Goal: Check status: Check status

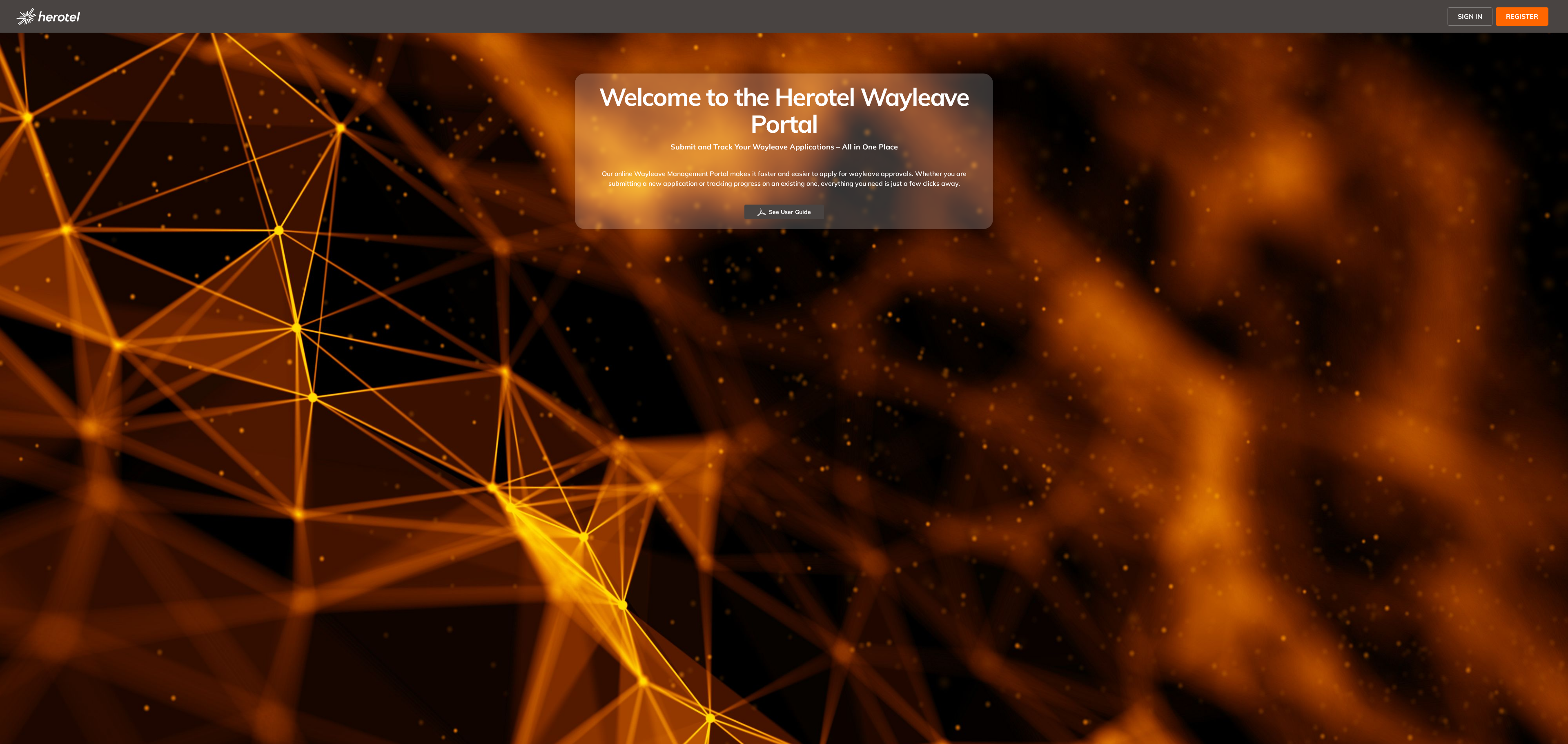
click at [973, 16] on span "SIGN IN" at bounding box center [1470, 16] width 24 height 10
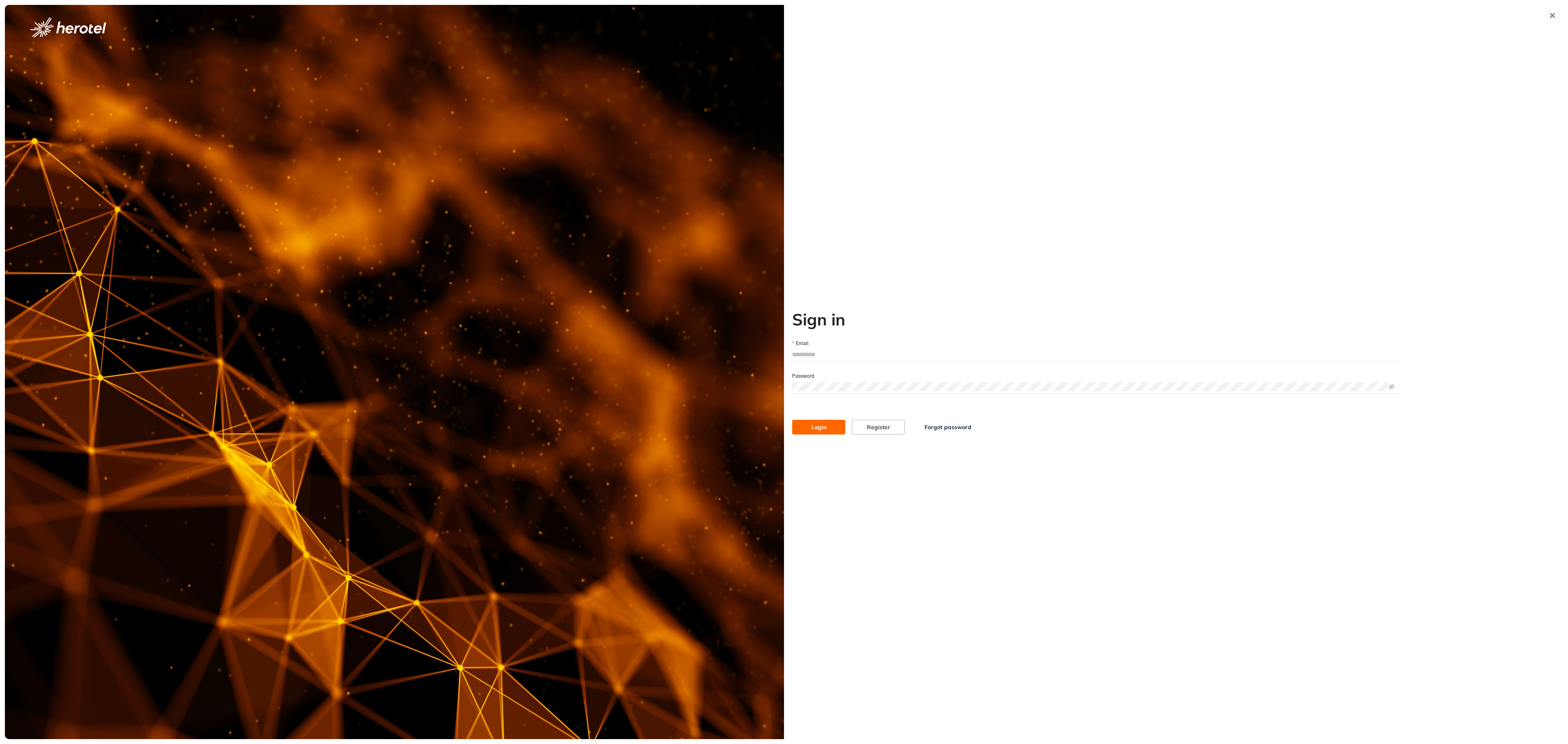
type input "**********"
click at [829, 430] on button "Login" at bounding box center [818, 427] width 53 height 15
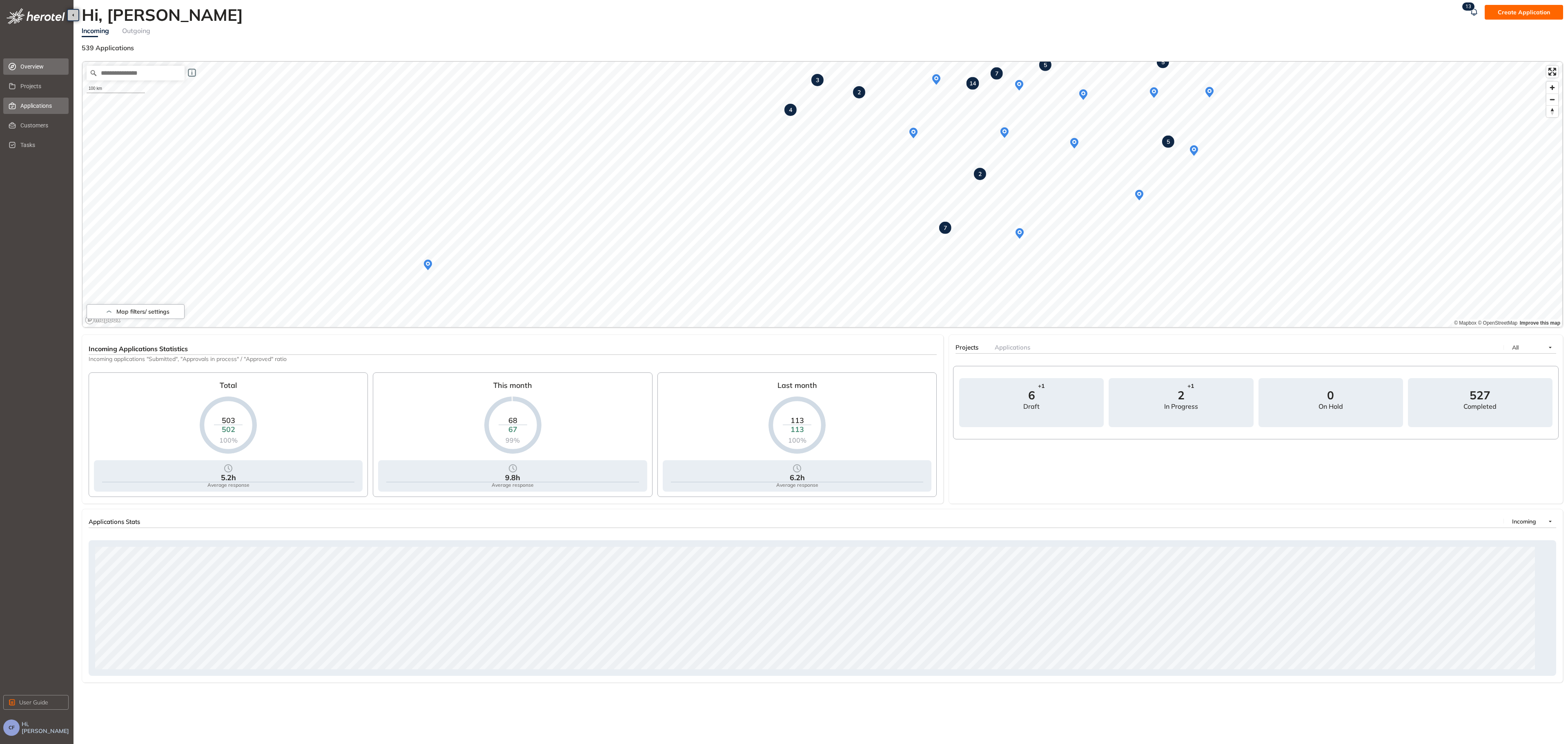
click at [52, 104] on span "Applications" at bounding box center [41, 105] width 41 height 16
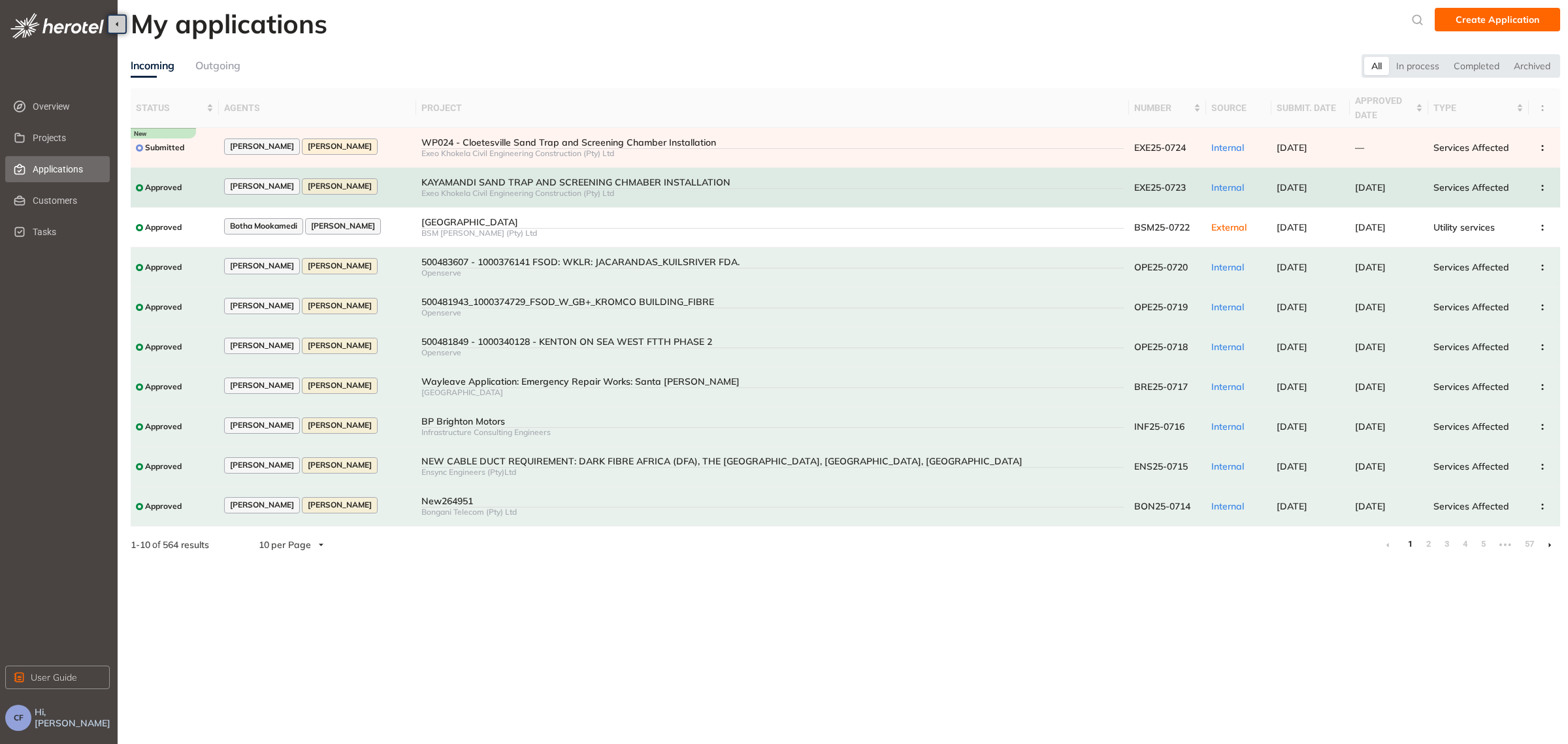
click at [719, 191] on div "Exeo Khokela Civil Engineering Construction (Pty) Ltd" at bounding box center [772, 193] width 702 height 9
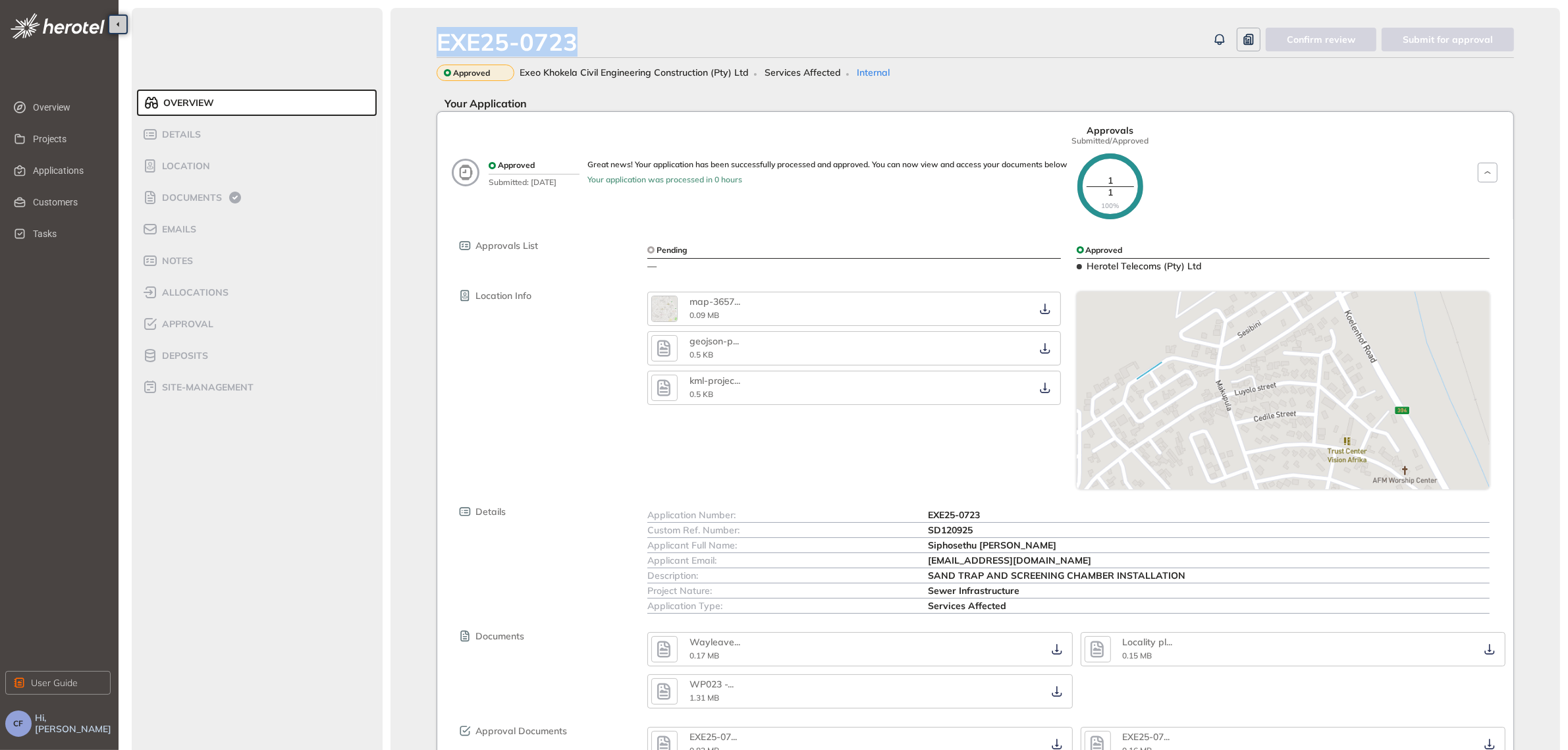
drag, startPoint x: 587, startPoint y: 43, endPoint x: 427, endPoint y: 36, distance: 160.2
click at [427, 36] on div "EXE25-0723 Confirm review Submit for approval Approved Exeo Khokela Civil Engin…" at bounding box center [975, 434] width 1169 height 853
copy div "EXE25-0723"
click at [197, 195] on span "Documents" at bounding box center [189, 197] width 64 height 11
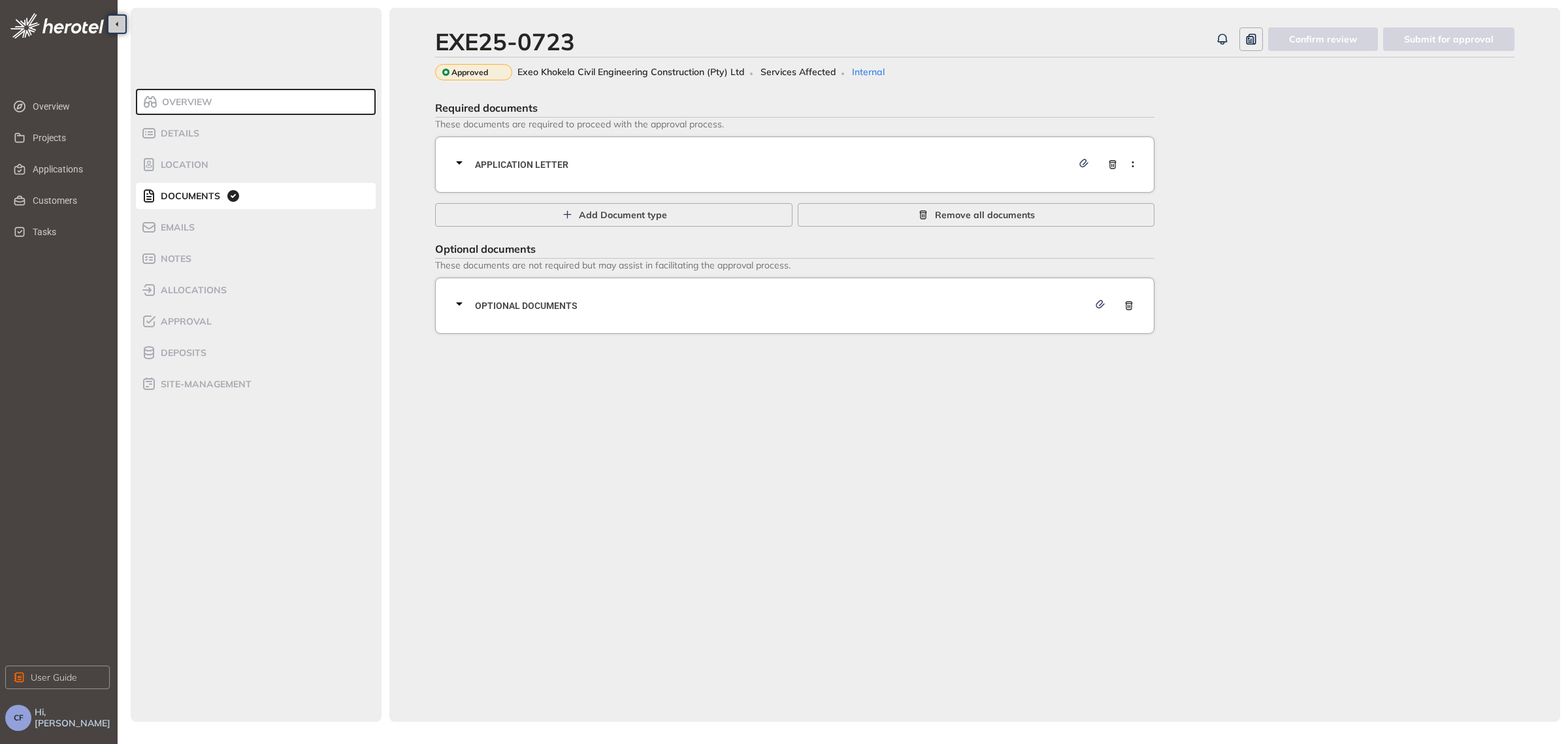
click at [955, 173] on div "Application letter" at bounding box center [799, 165] width 694 height 39
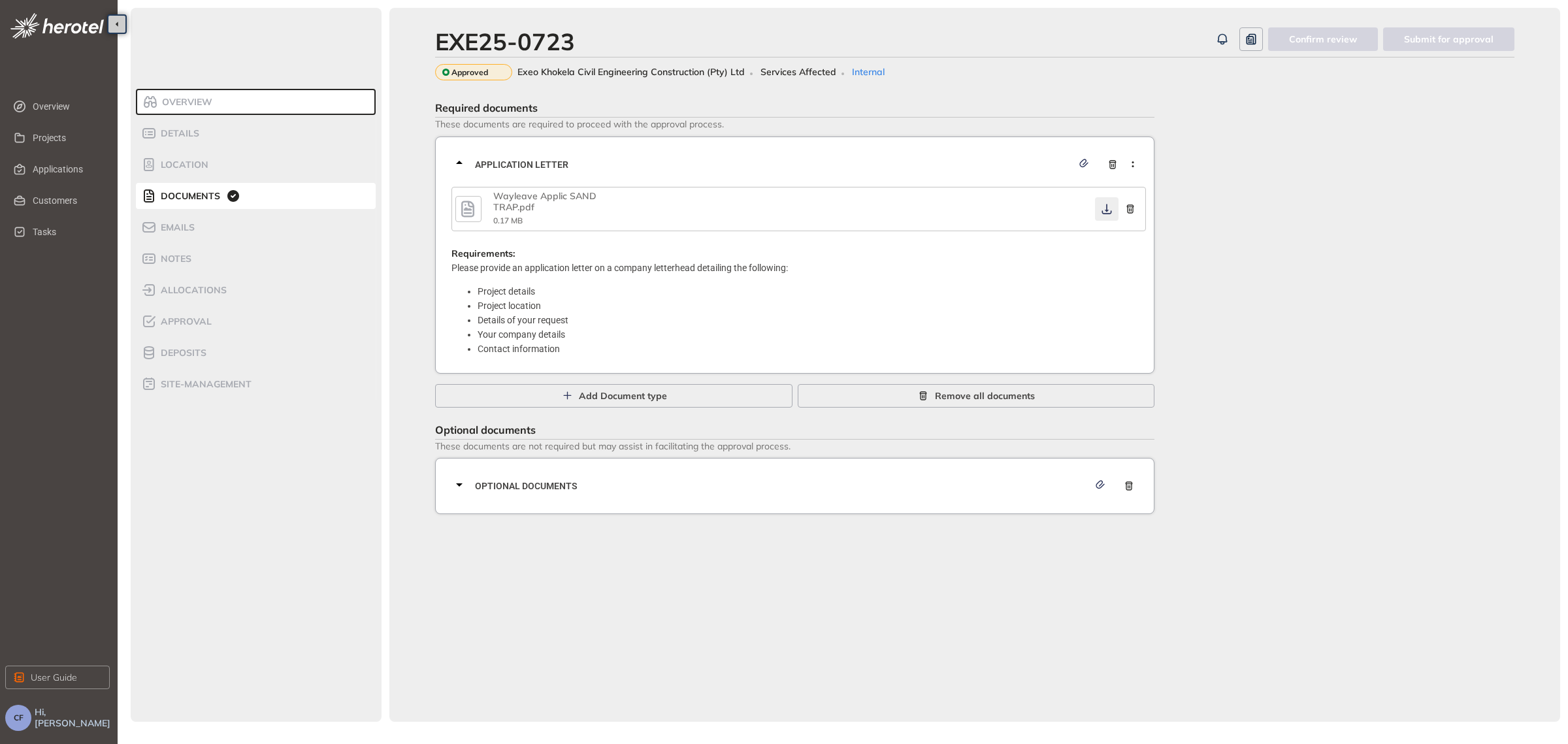
click at [1107, 206] on icon "button" at bounding box center [1106, 208] width 13 height 11
click at [912, 480] on span "Optional documents" at bounding box center [782, 486] width 614 height 15
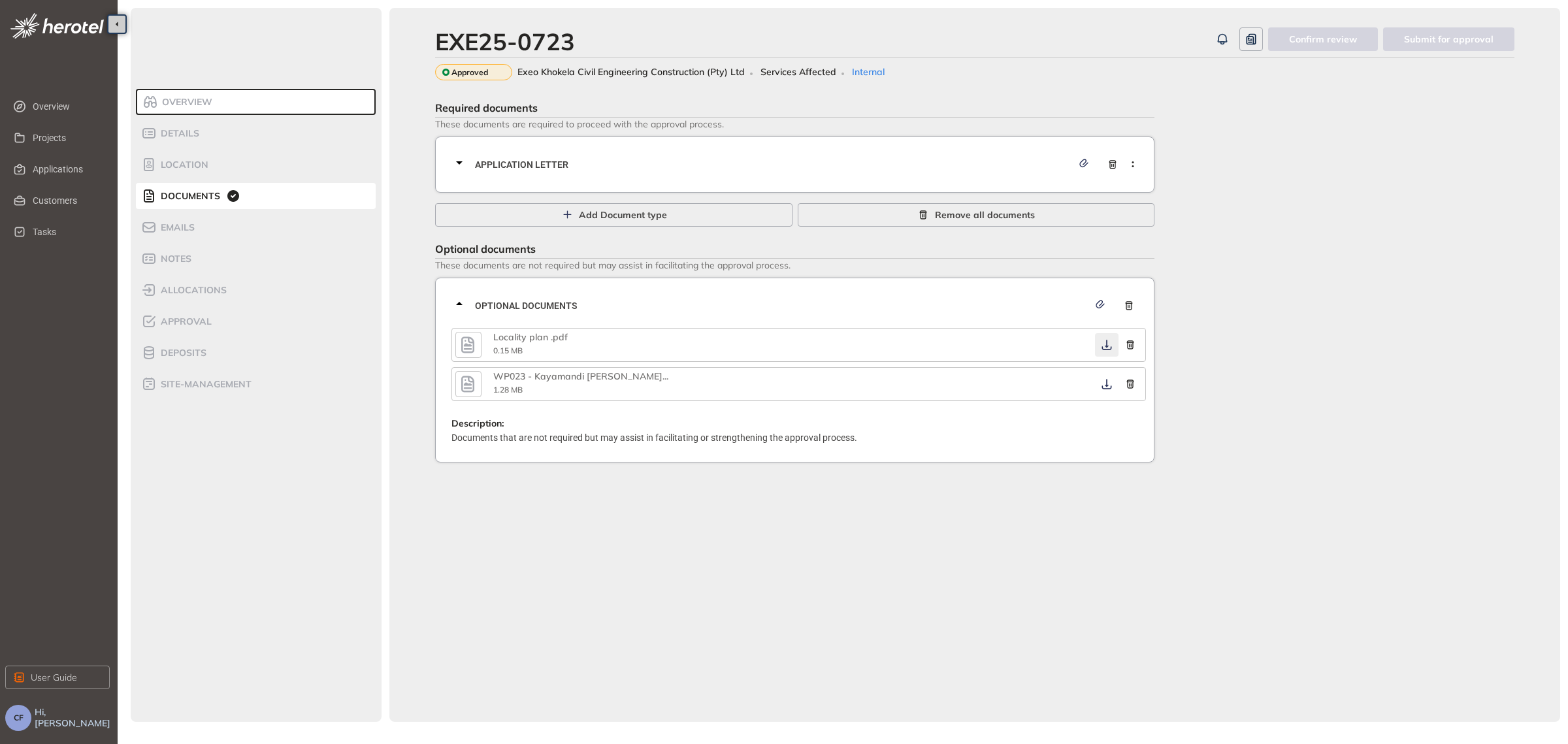
click at [1104, 340] on icon "button" at bounding box center [1106, 345] width 13 height 11
click at [1103, 383] on icon "button" at bounding box center [1106, 384] width 13 height 11
click at [188, 316] on span "Approval" at bounding box center [184, 321] width 55 height 11
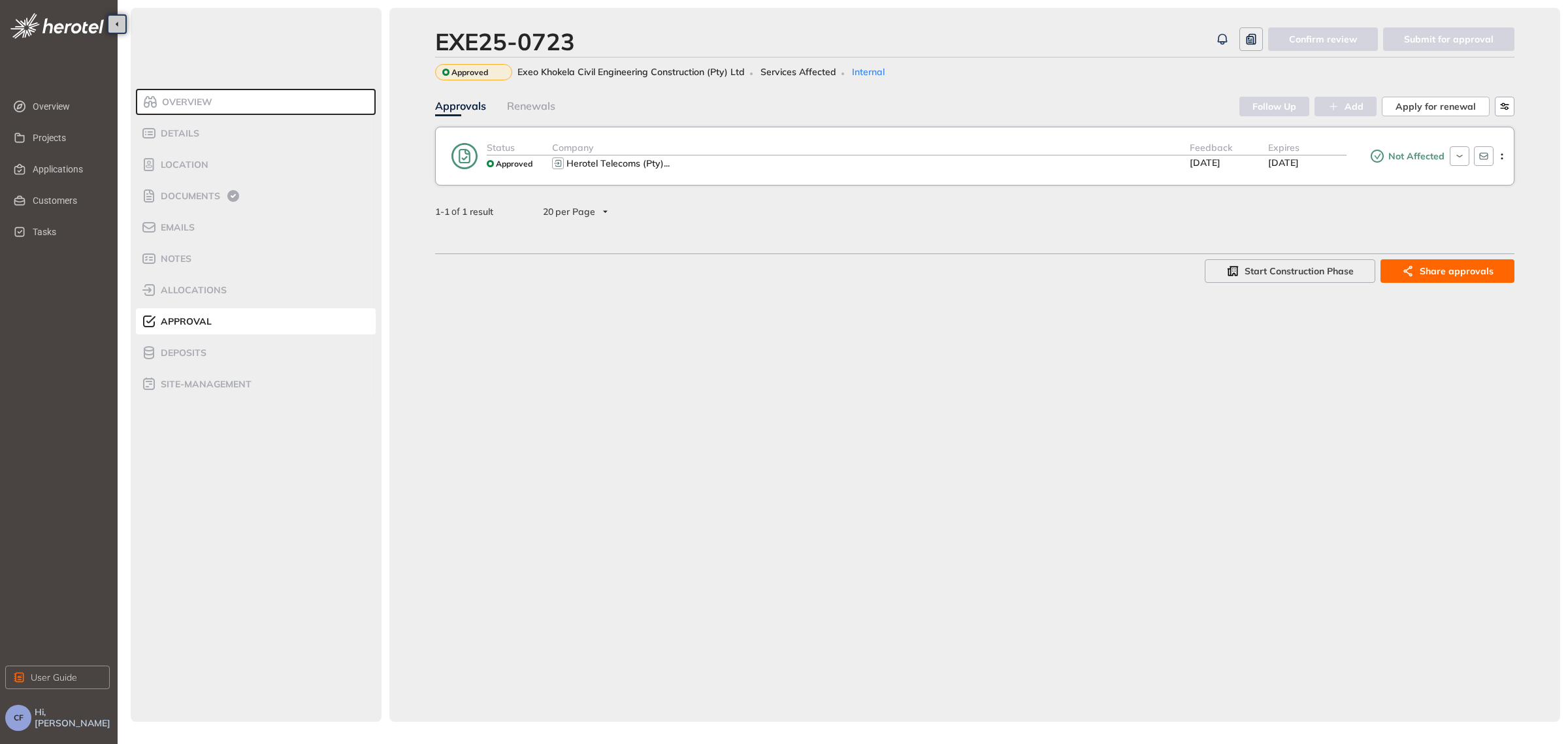
click at [1075, 158] on div "Herotel Telecoms (Pty) ..." at bounding box center [871, 164] width 638 height 16
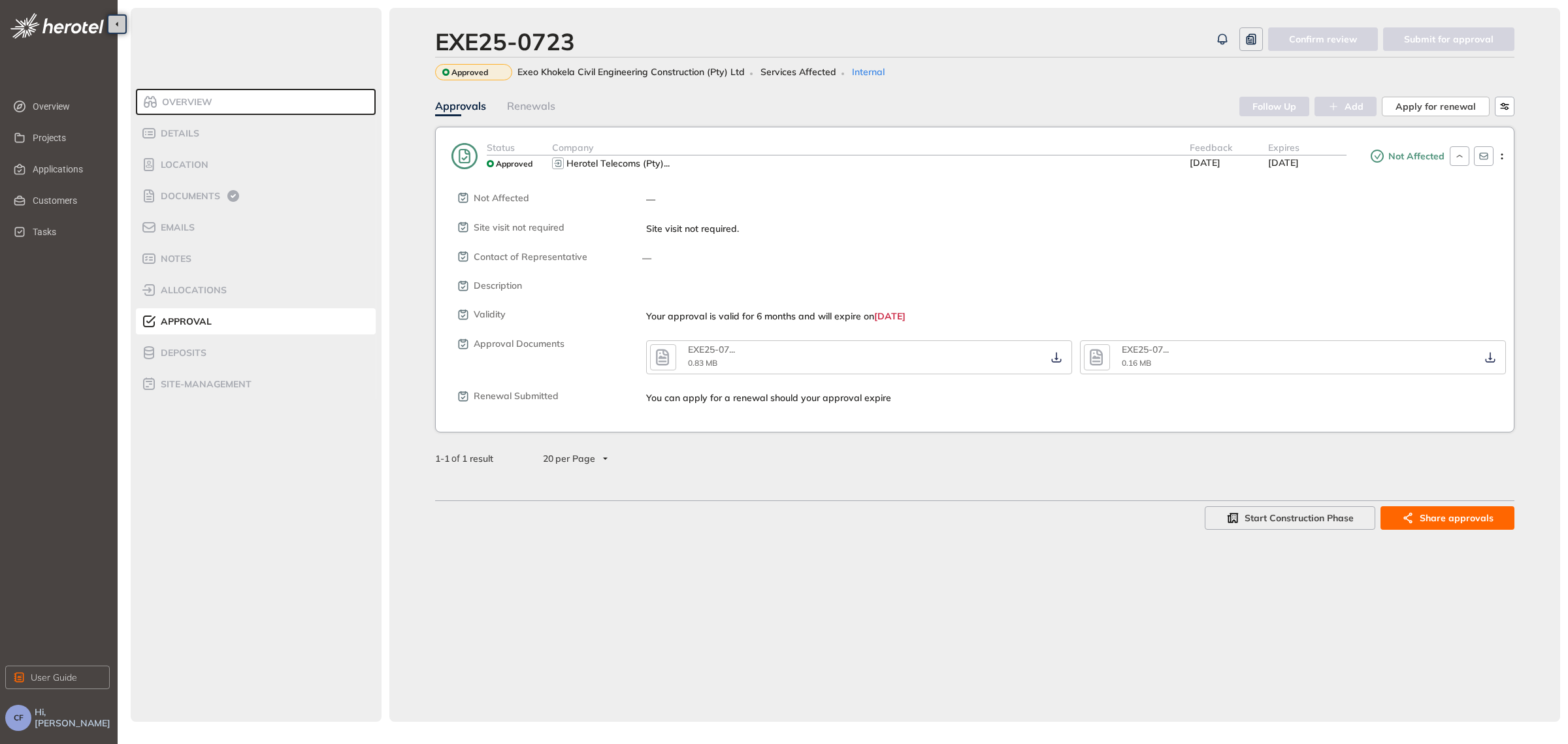
click at [657, 353] on icon "button" at bounding box center [662, 357] width 19 height 23
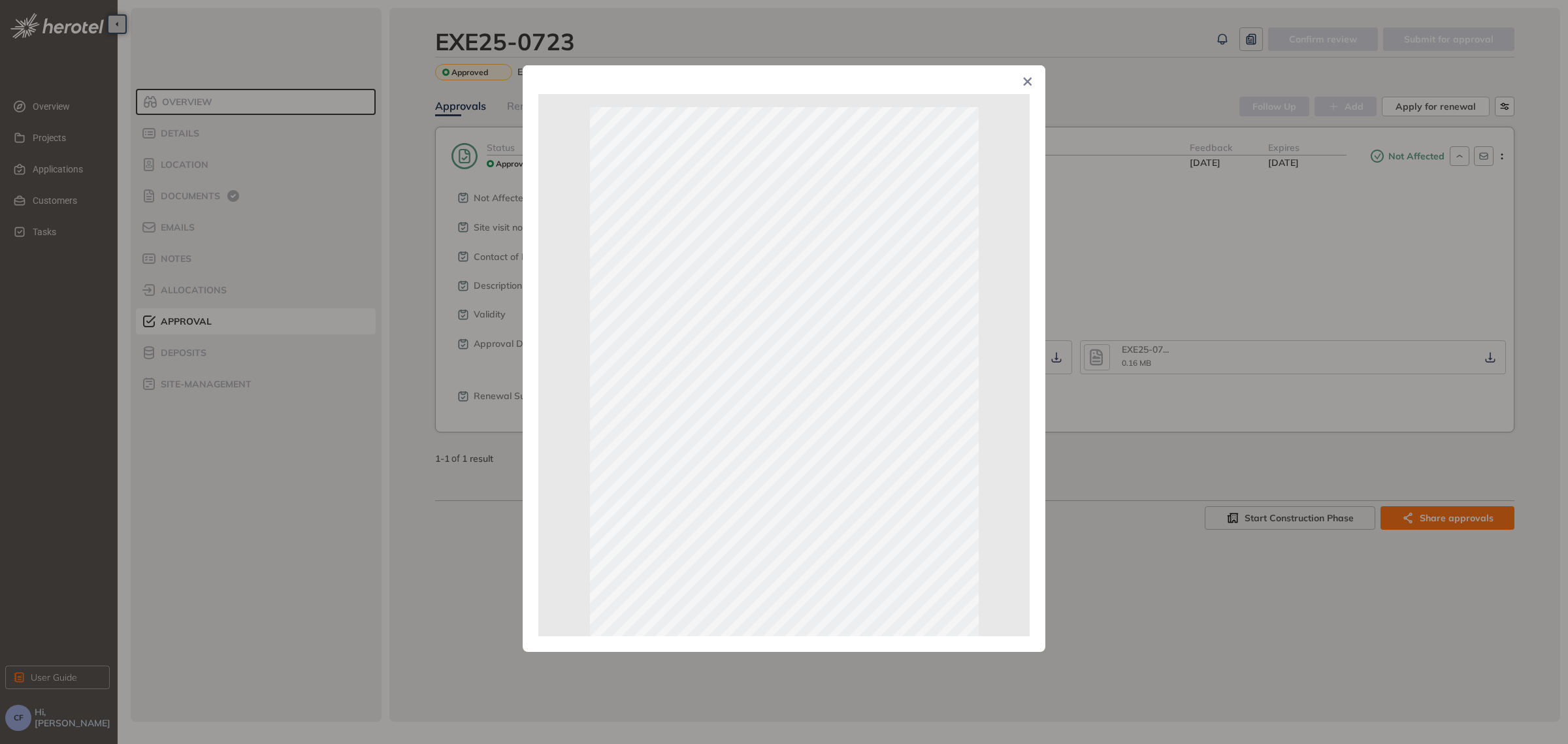
click at [1161, 233] on div "Page 1 of 2" at bounding box center [784, 372] width 1568 height 744
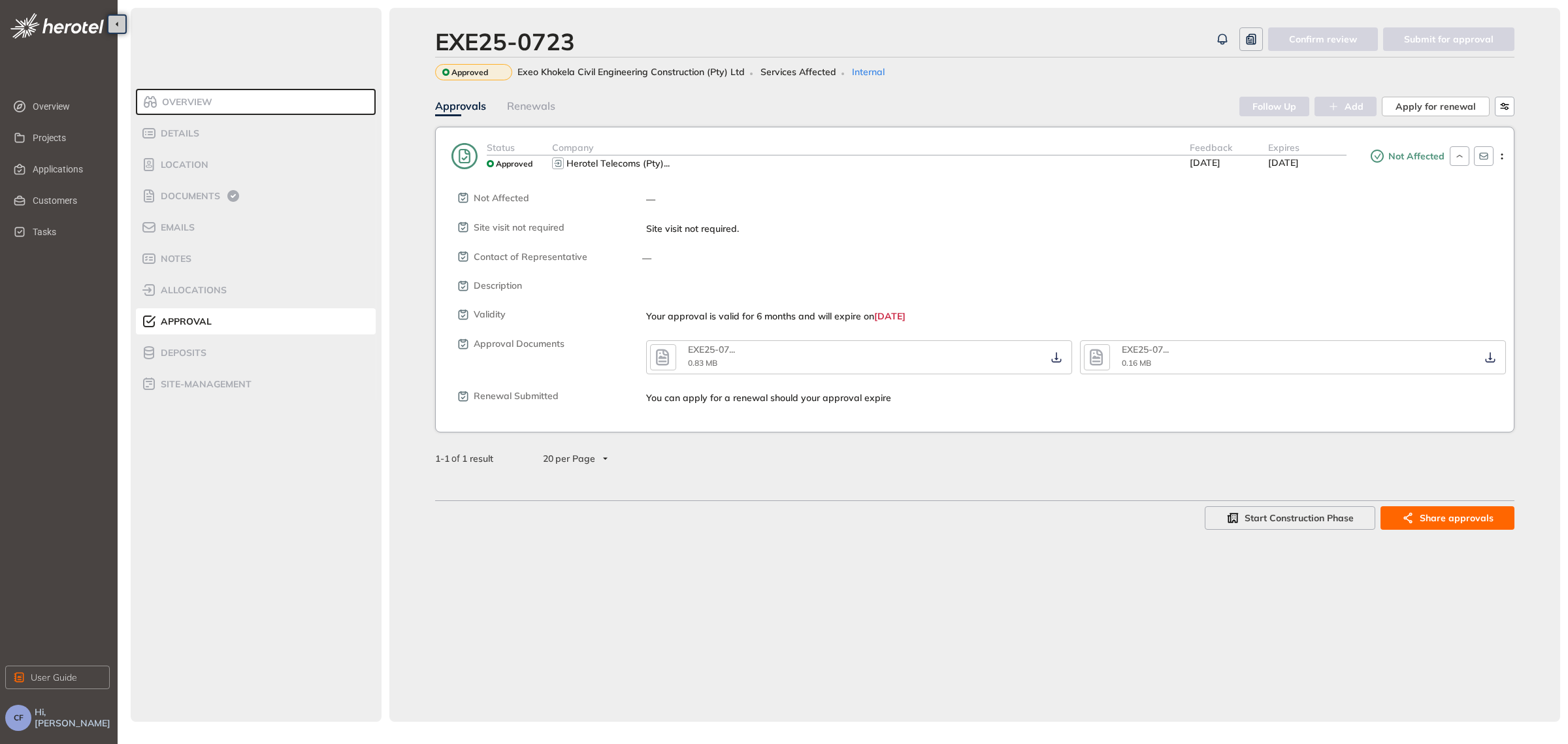
click at [1090, 352] on icon "button" at bounding box center [1096, 356] width 13 height 17
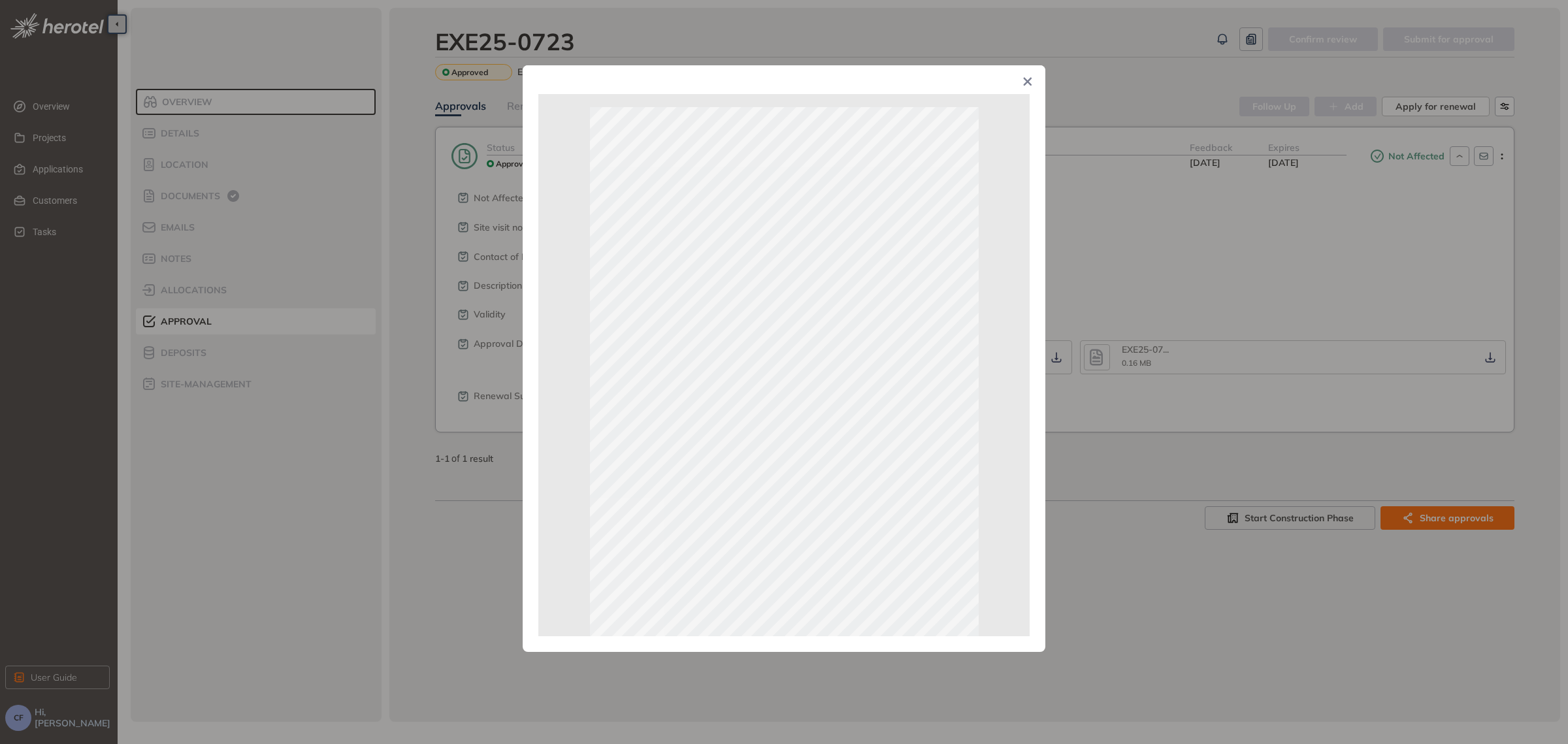
click at [1144, 255] on div "Page 1 of 1" at bounding box center [784, 372] width 1568 height 744
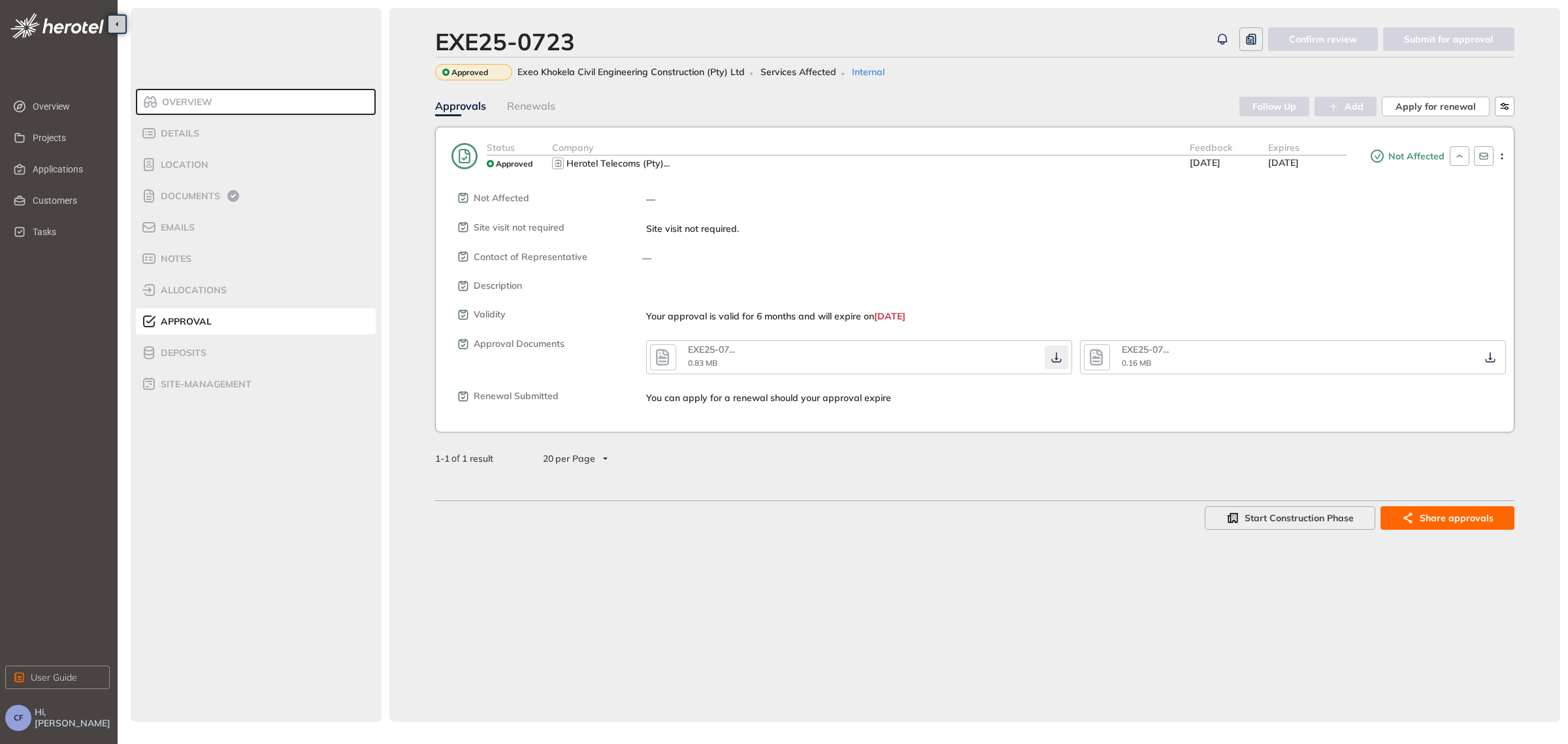
click at [1061, 354] on icon "button" at bounding box center [1056, 357] width 13 height 11
click at [1490, 360] on icon "button" at bounding box center [1490, 357] width 10 height 11
click at [37, 169] on span "Applications" at bounding box center [66, 168] width 66 height 26
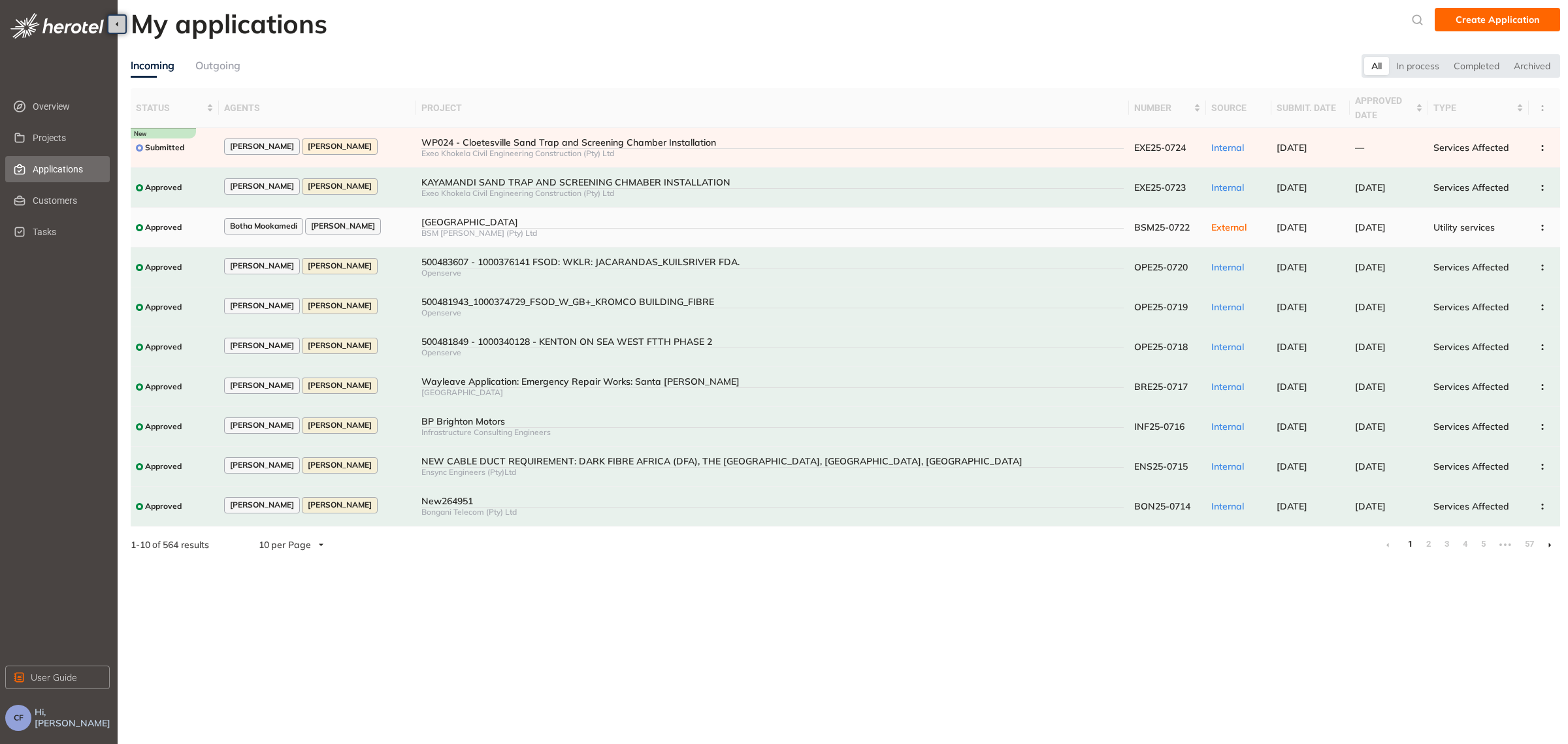
click at [728, 225] on div "[GEOGRAPHIC_DATA]" at bounding box center [772, 222] width 702 height 11
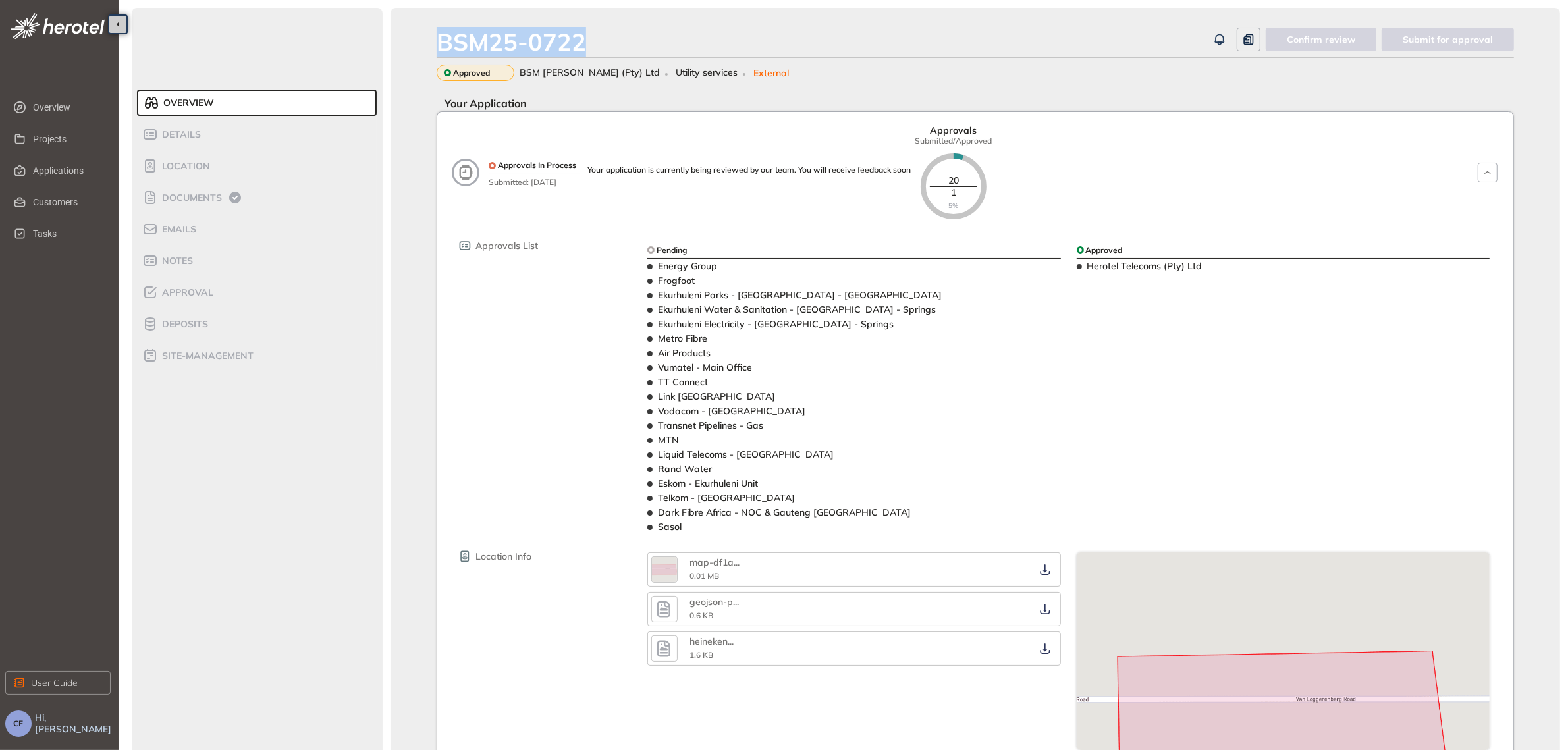
drag, startPoint x: 588, startPoint y: 44, endPoint x: 431, endPoint y: 40, distance: 157.1
click at [431, 40] on div "BSM25-0722 Confirm review Submit for approval Approved BSM [PERSON_NAME] (Pty) …" at bounding box center [975, 544] width 1169 height 1072
copy div "BSM25-0722"
click at [201, 199] on span "Documents" at bounding box center [189, 197] width 64 height 11
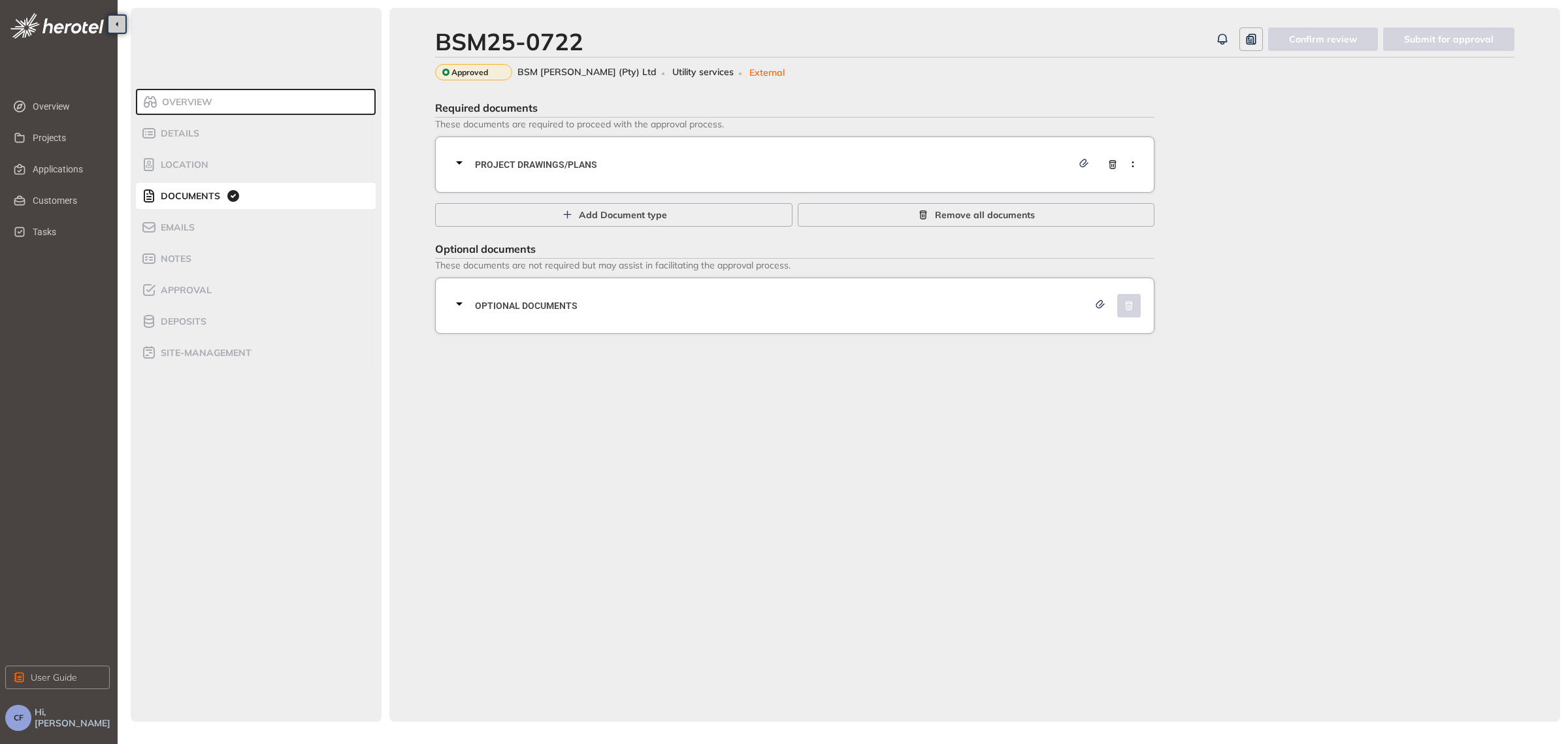
click at [609, 180] on div "Project Drawings/Plans" at bounding box center [799, 165] width 694 height 39
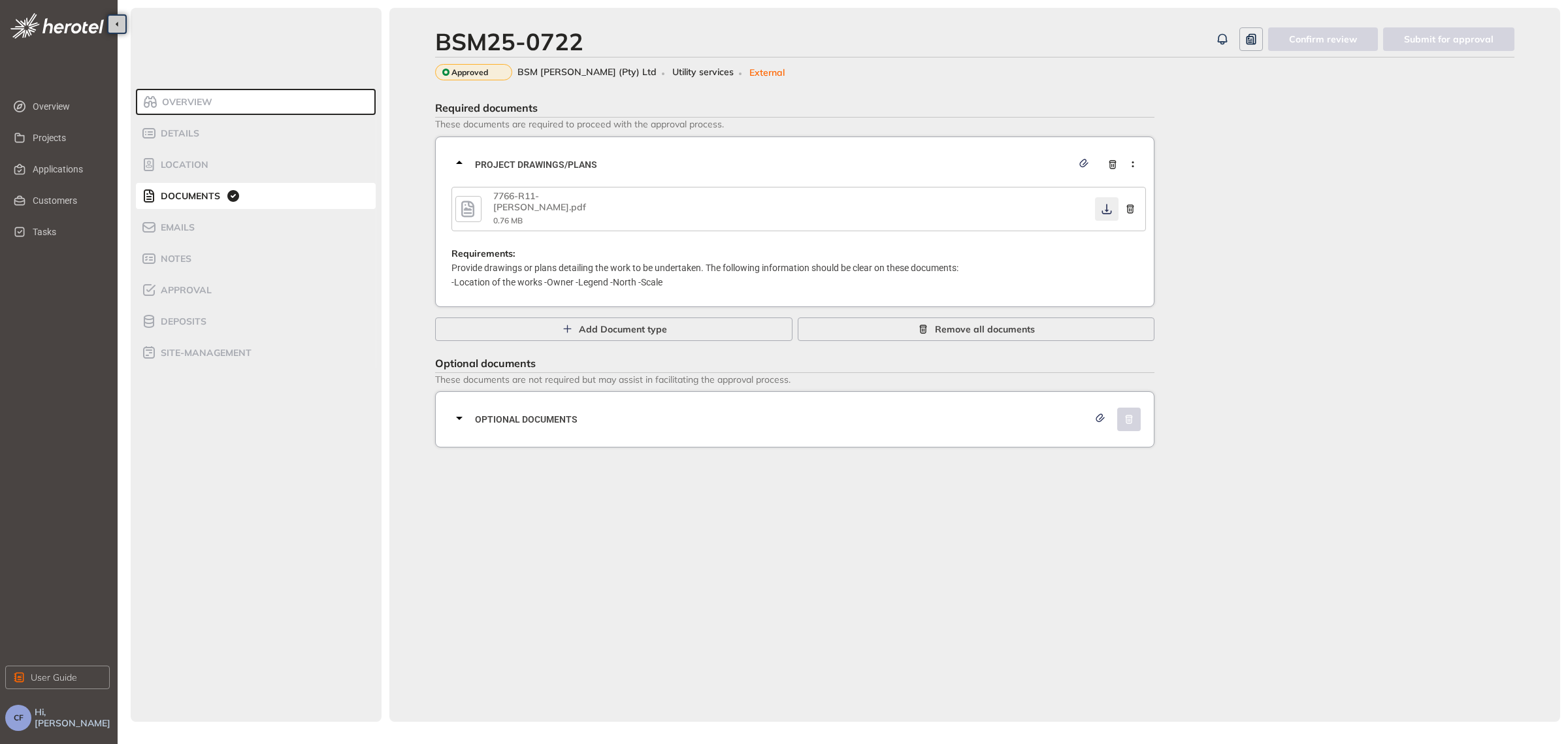
click at [1102, 204] on icon "button" at bounding box center [1106, 208] width 13 height 11
click at [738, 412] on span "Optional documents" at bounding box center [782, 419] width 614 height 15
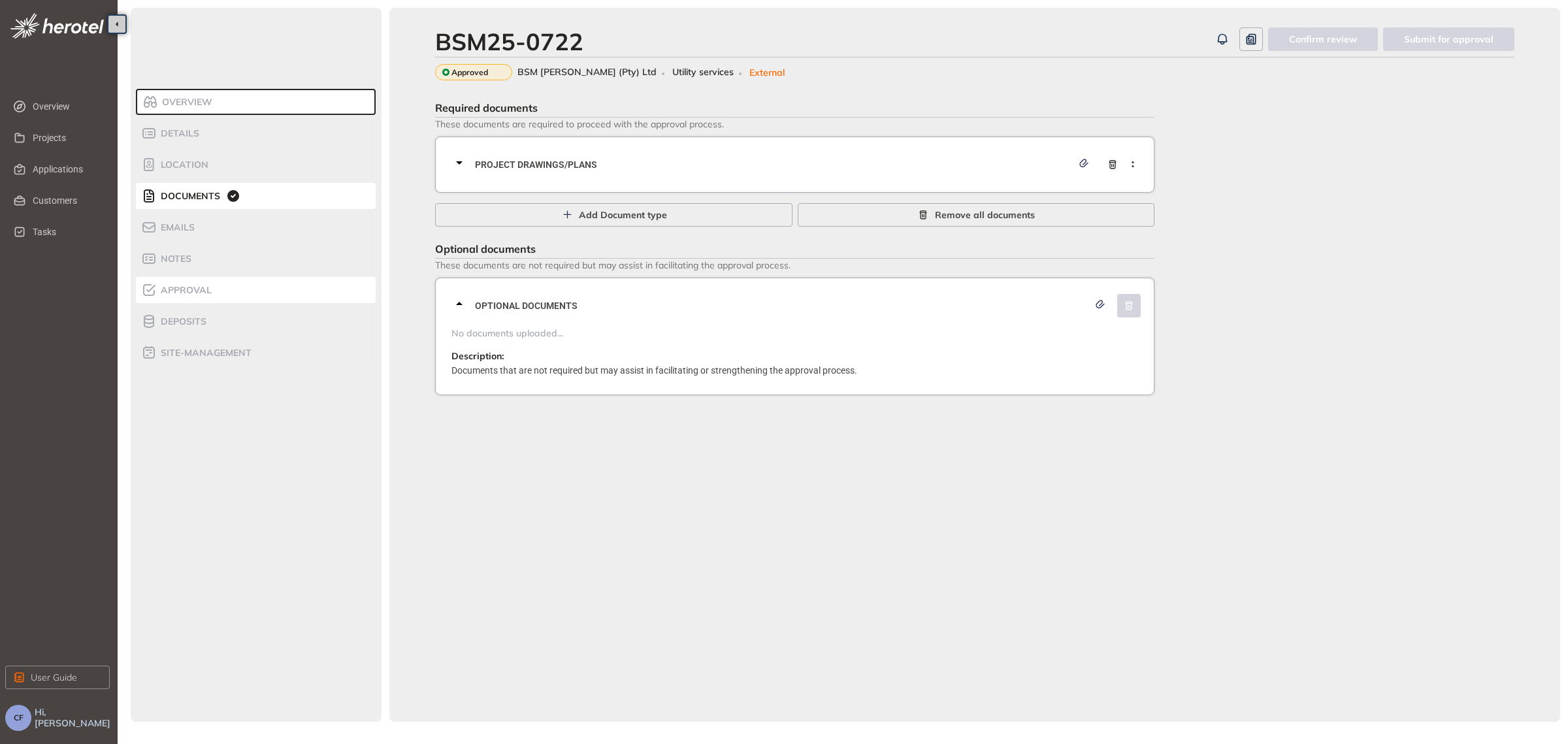
click at [188, 288] on span "Approval" at bounding box center [184, 289] width 55 height 11
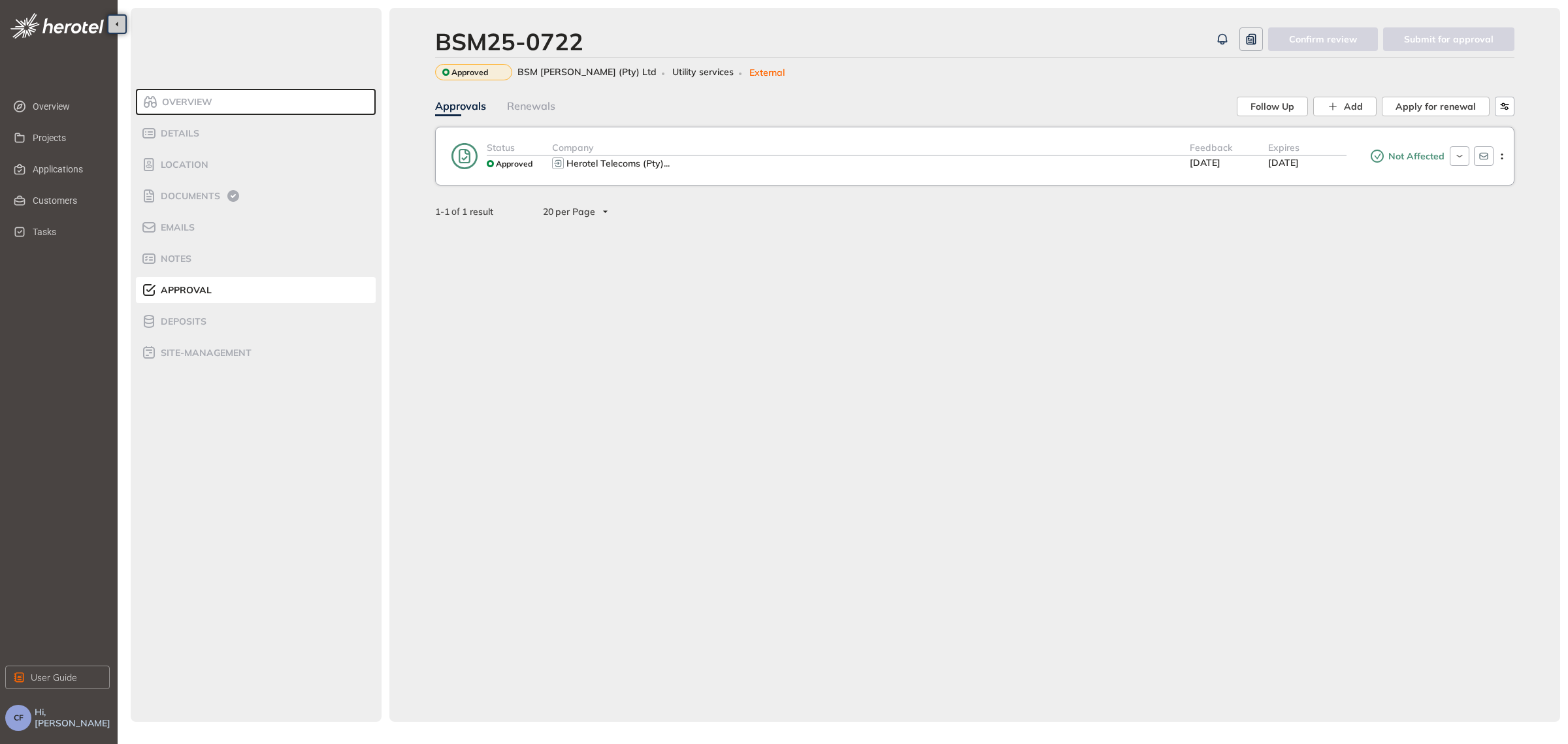
click at [1025, 170] on div "Company Herotel Telecoms (Pty) ..." at bounding box center [871, 156] width 638 height 31
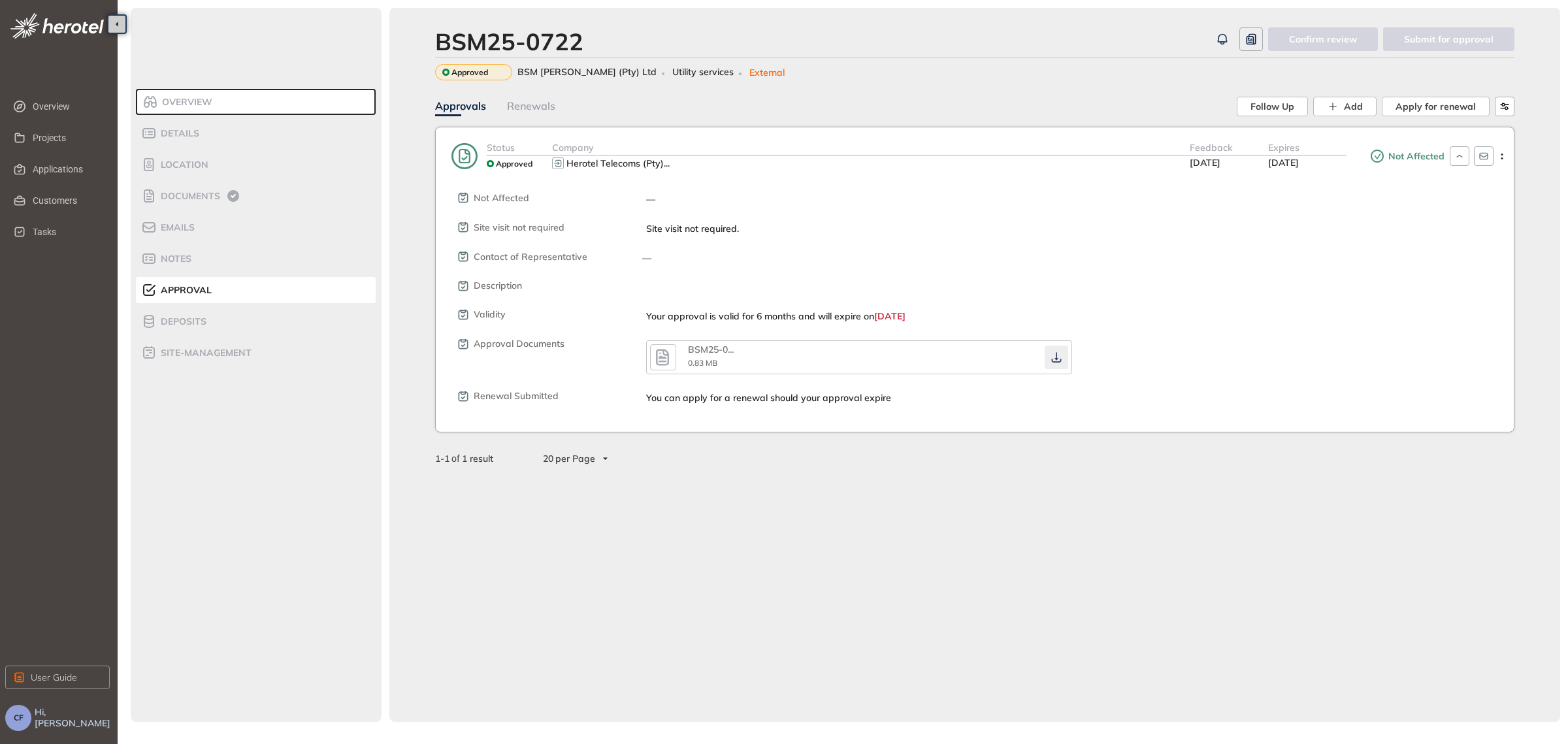
click at [1057, 356] on icon "button" at bounding box center [1056, 357] width 10 height 11
click at [66, 167] on span "Applications" at bounding box center [66, 168] width 66 height 26
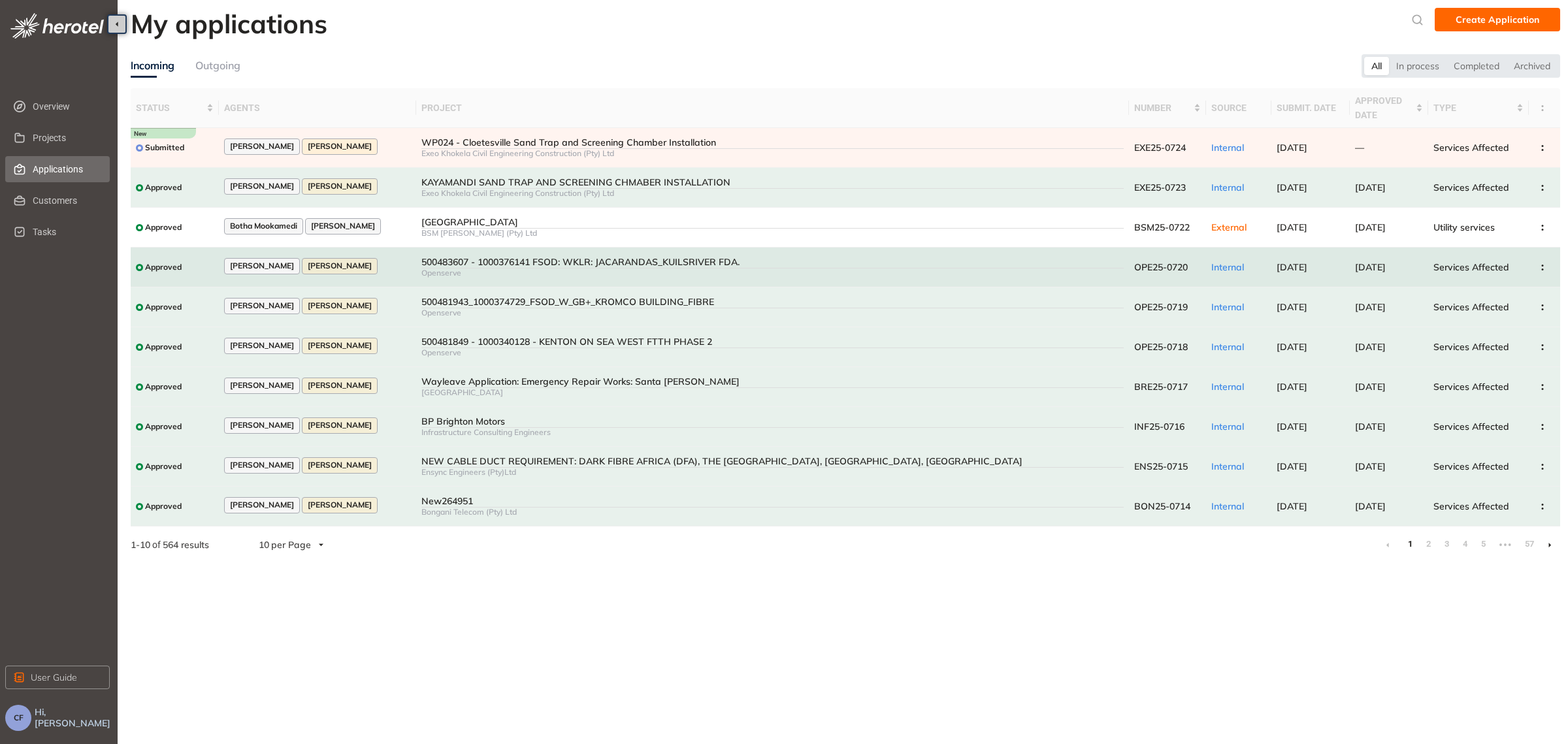
click at [501, 265] on div "500483607 - 1000376141 FSOD: WKLR: JACARANDAS_KUILSRIVER FDA." at bounding box center [772, 262] width 702 height 11
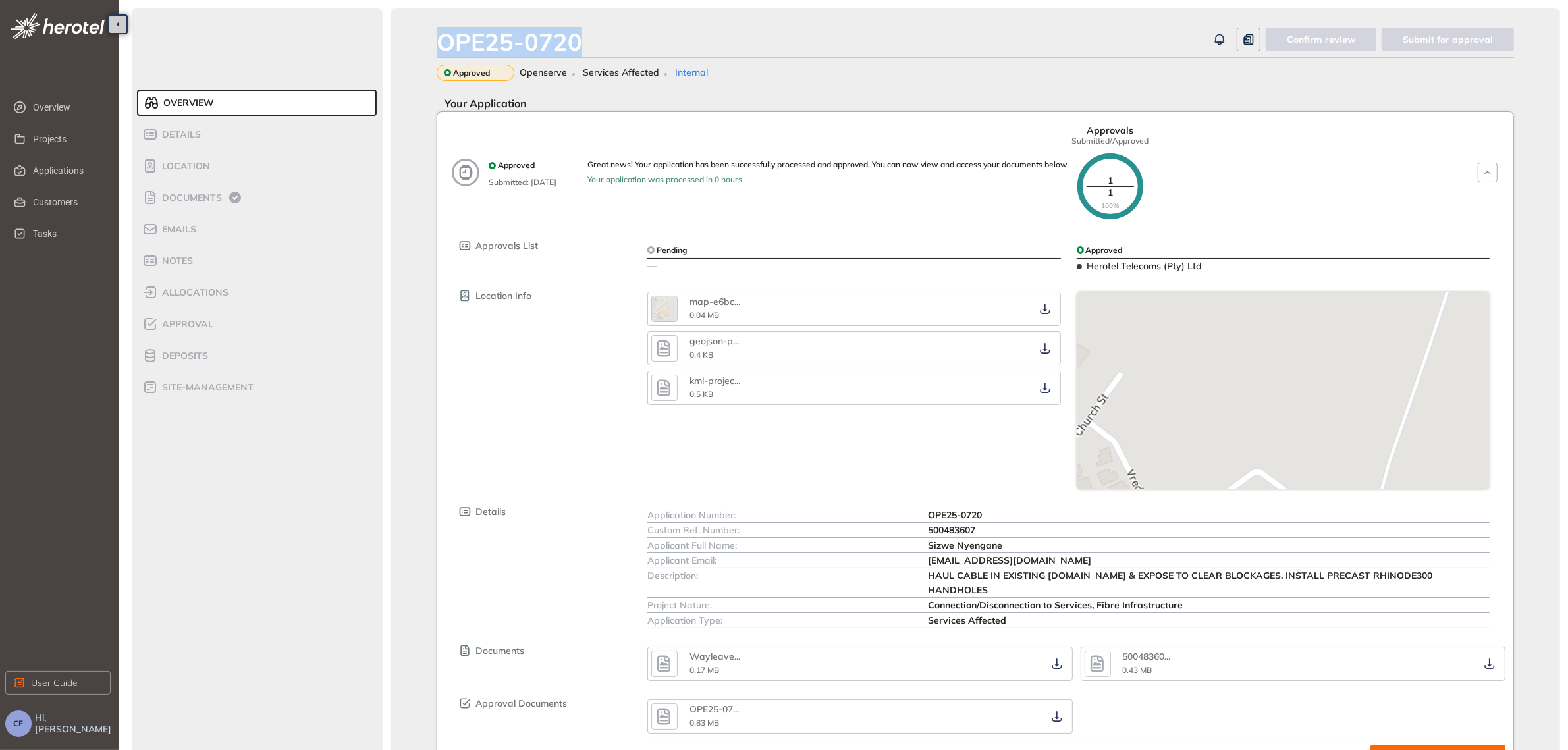
drag, startPoint x: 591, startPoint y: 33, endPoint x: 428, endPoint y: 45, distance: 163.4
click at [428, 45] on div "OPE25-0720 Confirm review Submit for approval Approved Openserve Services Affec…" at bounding box center [975, 420] width 1169 height 826
copy div "OPE25-0720"
click at [208, 197] on span "Documents" at bounding box center [189, 197] width 64 height 11
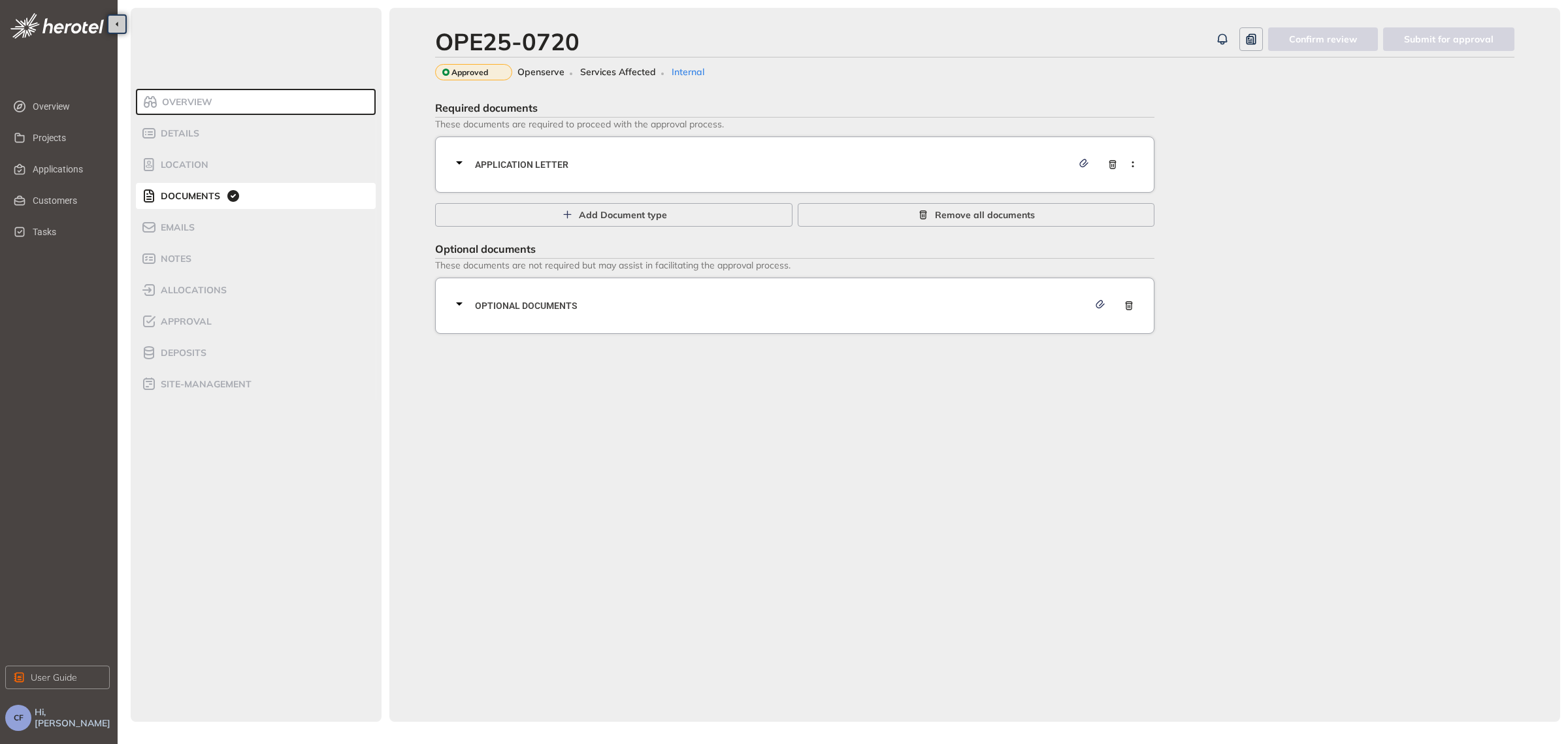
click at [552, 166] on span "Application letter" at bounding box center [773, 165] width 597 height 15
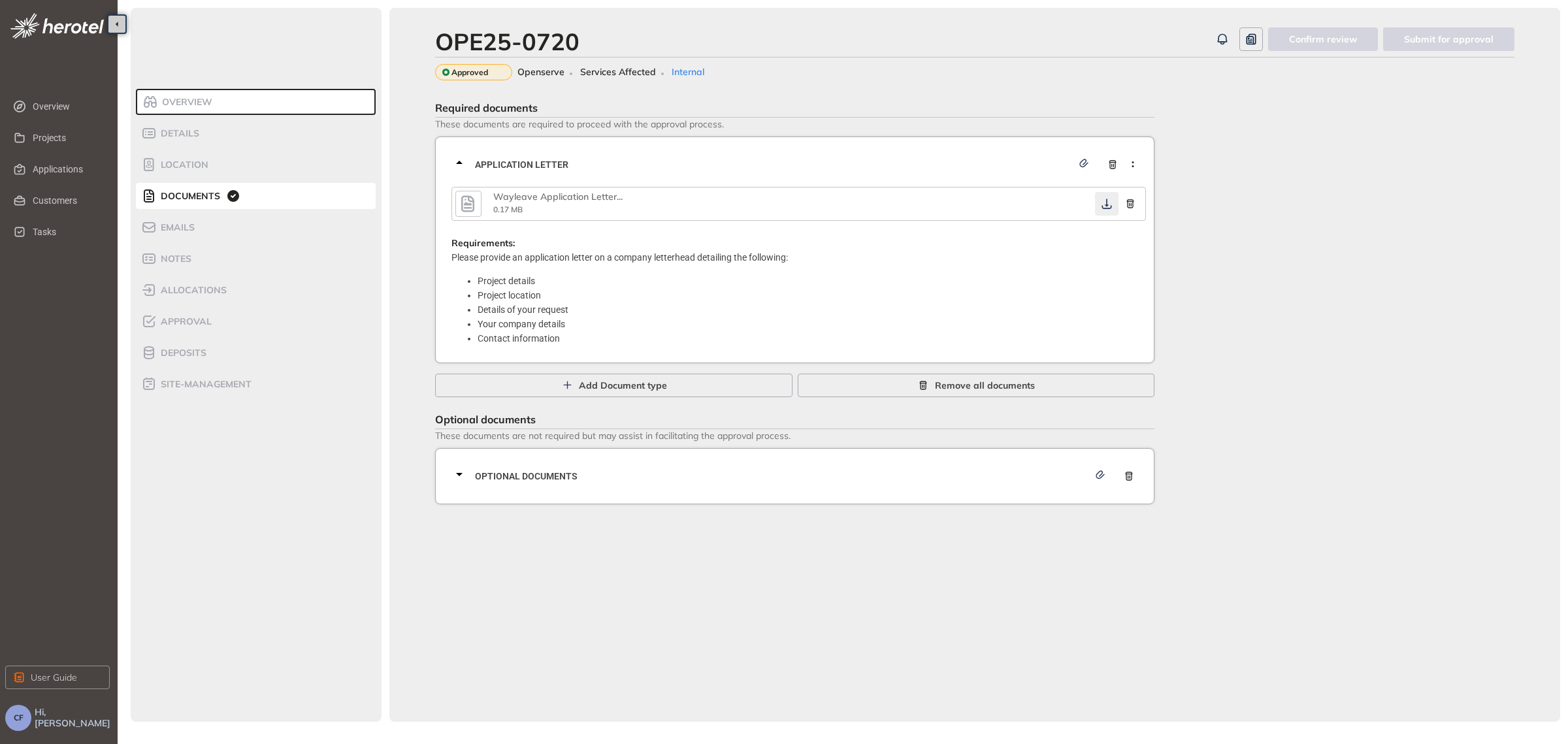
click at [1107, 200] on icon "button" at bounding box center [1107, 204] width 10 height 11
click at [569, 474] on span "Optional documents" at bounding box center [782, 476] width 614 height 15
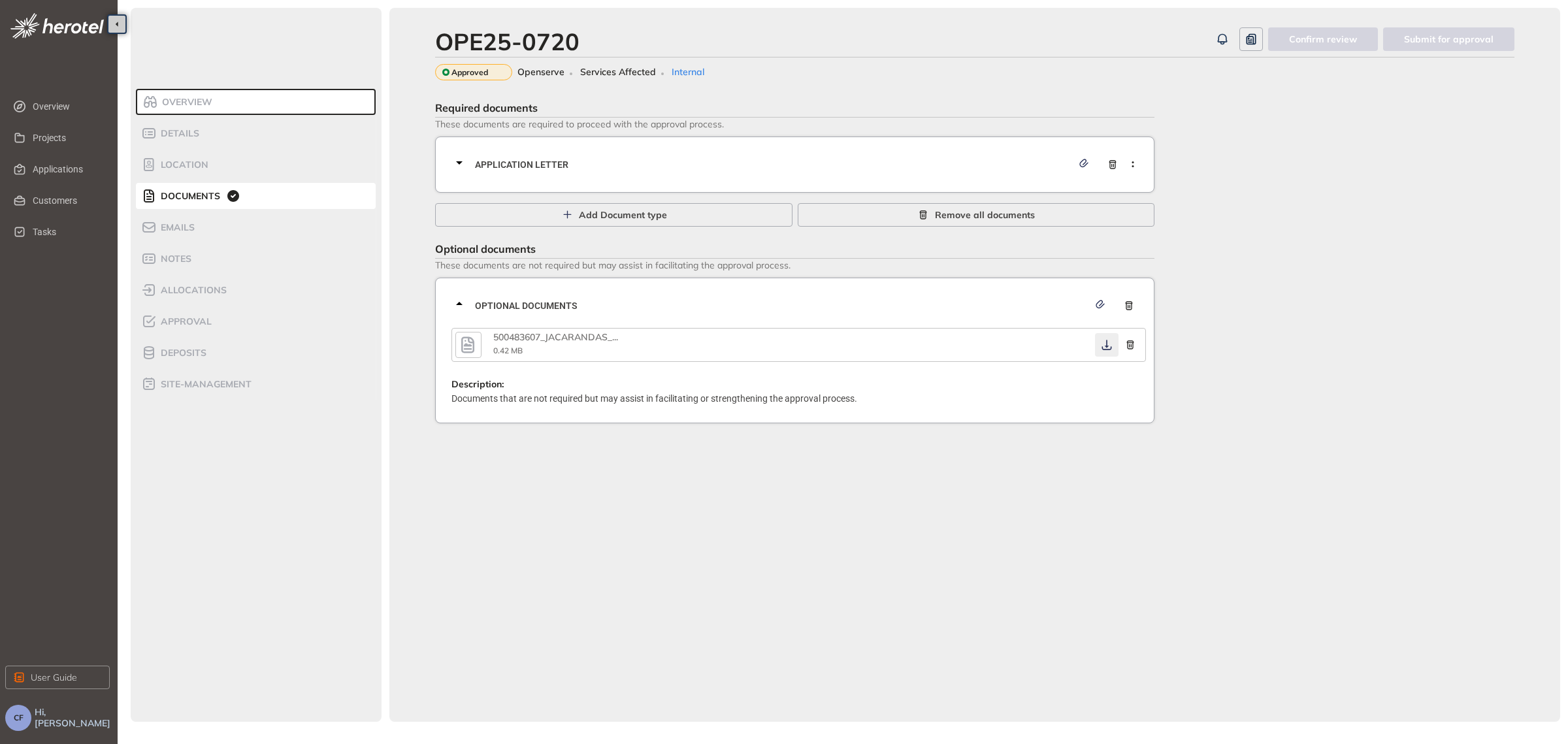
click at [1108, 353] on button "button" at bounding box center [1106, 345] width 23 height 23
click at [1101, 341] on icon "button" at bounding box center [1106, 345] width 13 height 11
click at [188, 320] on span "Approval" at bounding box center [184, 321] width 55 height 11
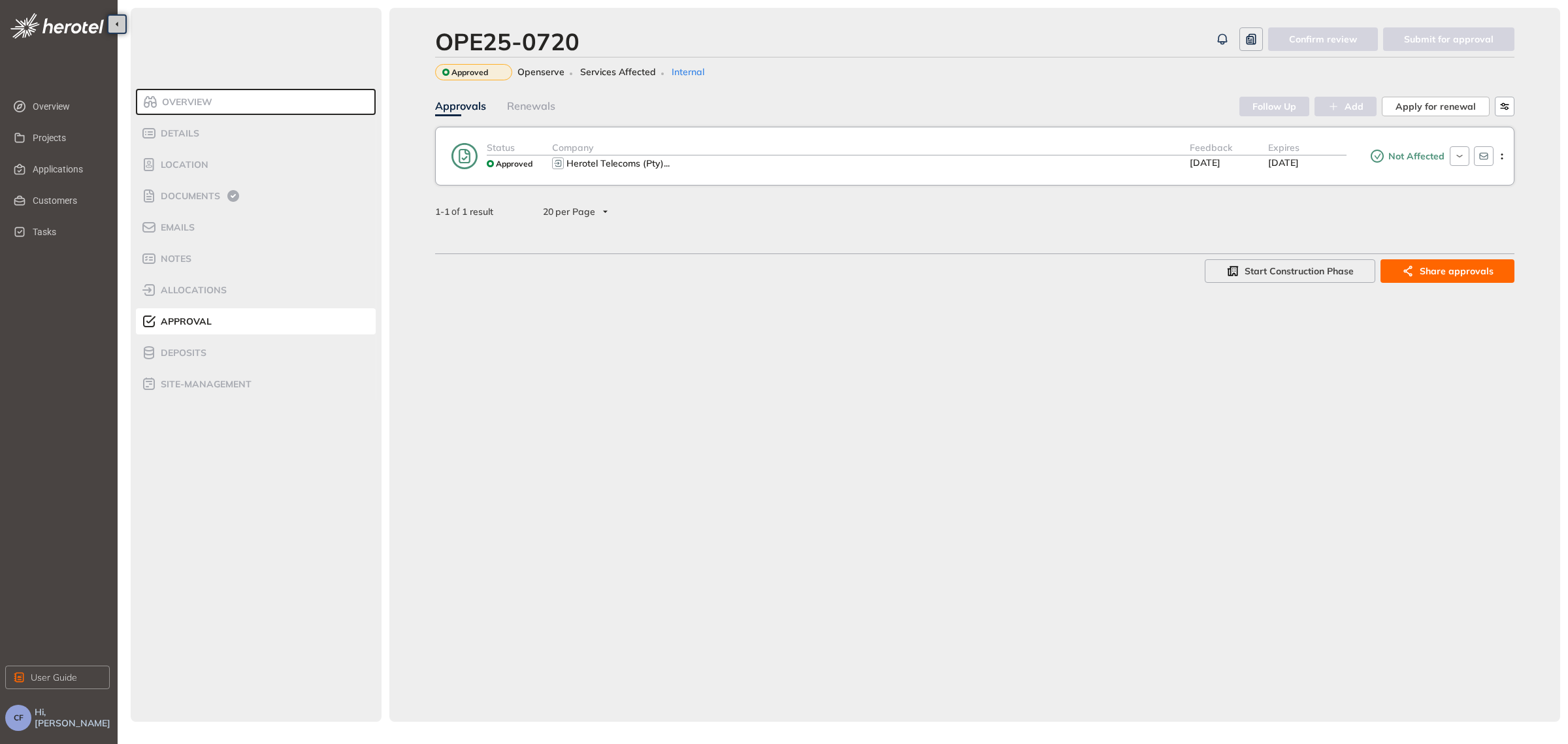
click at [862, 162] on div "Herotel Telecoms (Pty) ..." at bounding box center [871, 164] width 638 height 16
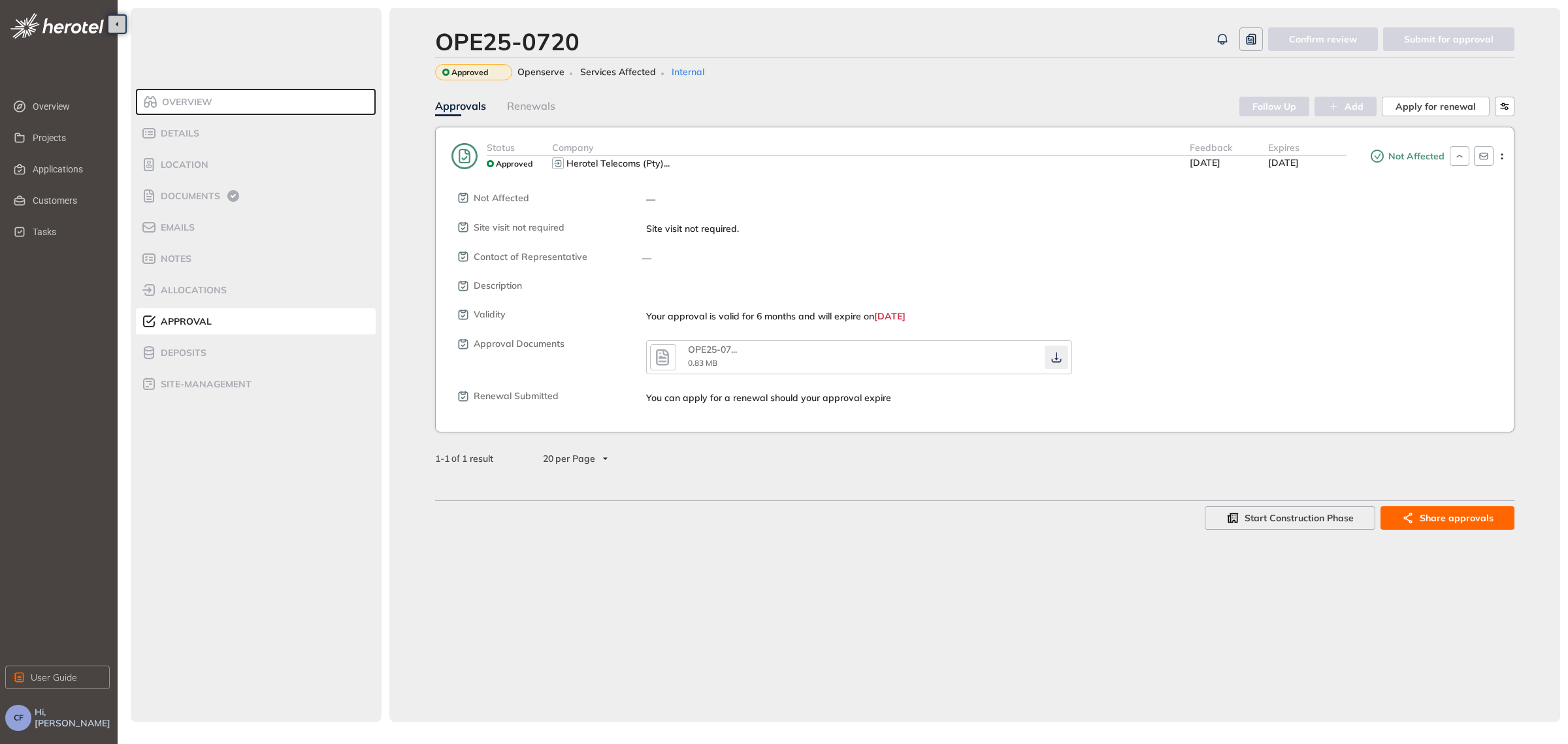
click at [1061, 360] on button "button" at bounding box center [1057, 357] width 23 height 23
click at [1055, 353] on icon "button" at bounding box center [1056, 357] width 13 height 11
click at [965, 229] on div "Site visit not required." at bounding box center [1075, 228] width 860 height 11
